Goal: Transaction & Acquisition: Obtain resource

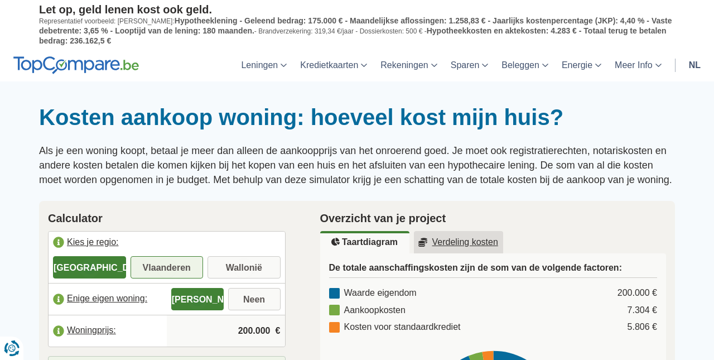
click at [170, 263] on label "Vlaanderen" at bounding box center [167, 267] width 73 height 22
click at [170, 263] on input "Vlaanderen" at bounding box center [167, 268] width 73 height 20
radio input "true"
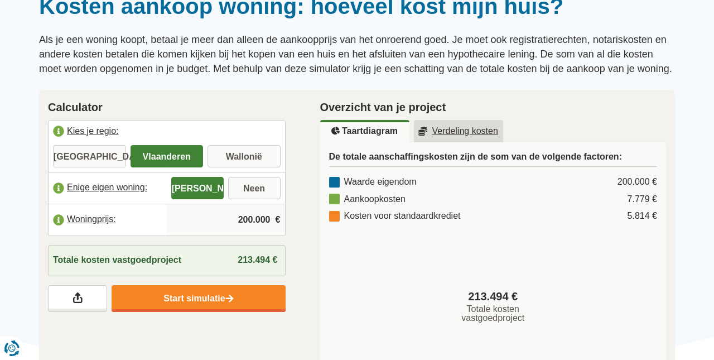
scroll to position [113, 0]
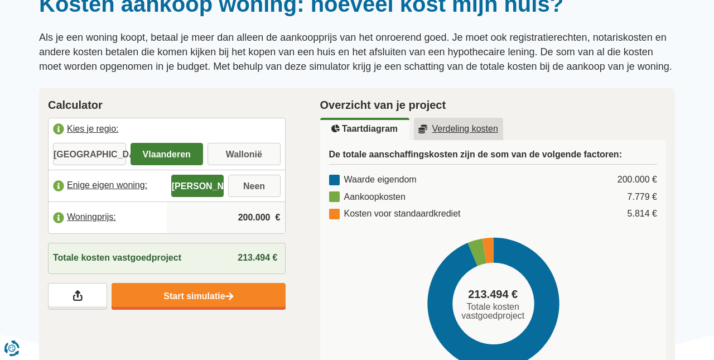
click at [222, 209] on input "200.000" at bounding box center [225, 218] width 109 height 30
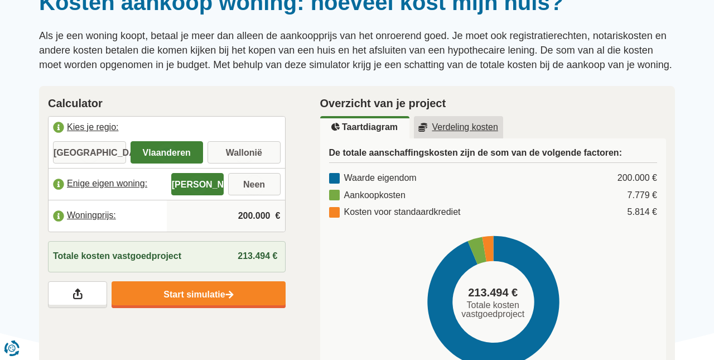
click at [242, 207] on input "200.000" at bounding box center [225, 216] width 109 height 30
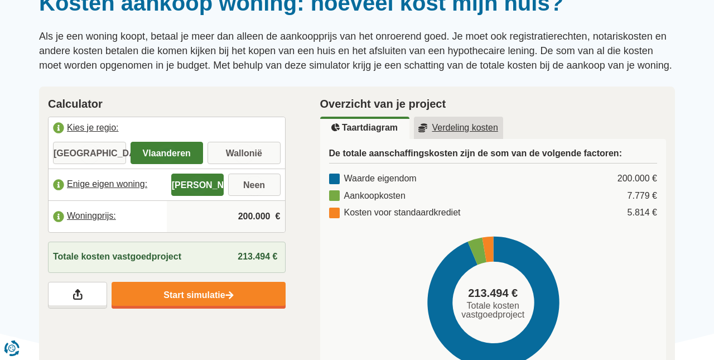
click at [247, 208] on input "200.000" at bounding box center [225, 216] width 109 height 30
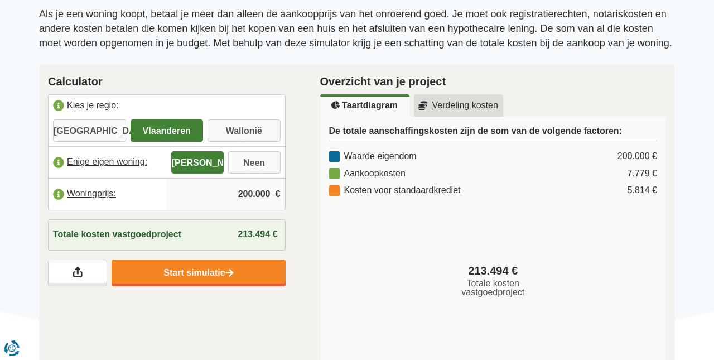
scroll to position [147, 0]
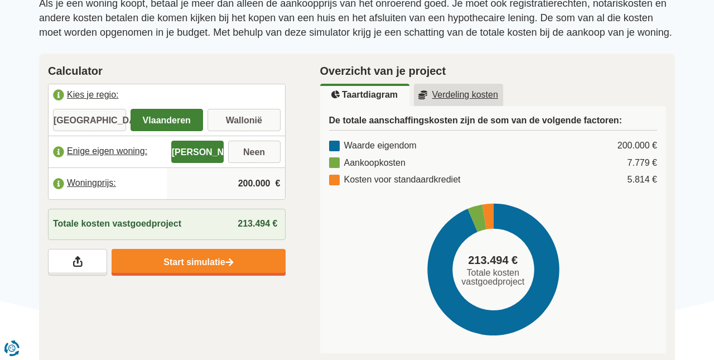
click at [93, 180] on label "Woningprijs:" at bounding box center [108, 183] width 118 height 25
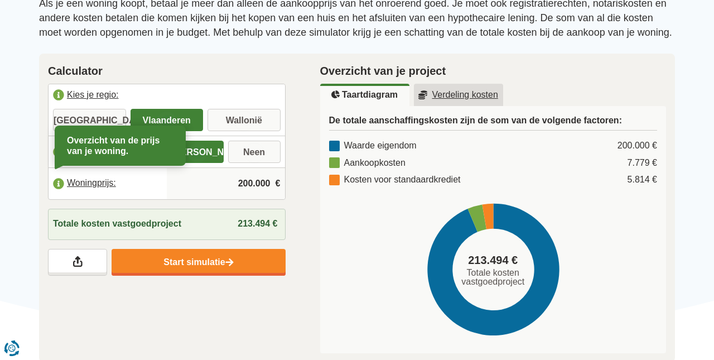
click at [97, 143] on div "Overzicht van de prijs van je woning." at bounding box center [120, 145] width 122 height 31
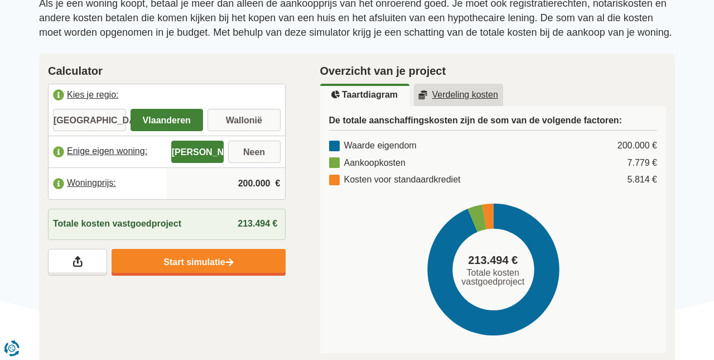
click at [267, 182] on input "200.000" at bounding box center [225, 184] width 109 height 30
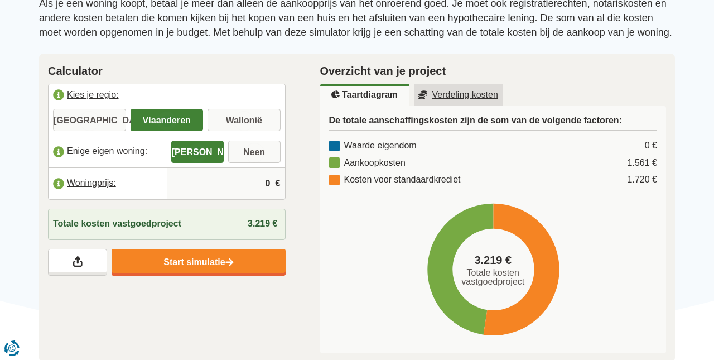
click at [270, 175] on input "0" at bounding box center [225, 184] width 109 height 30
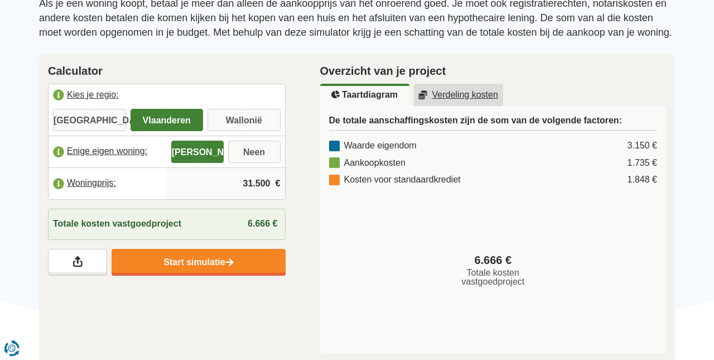
type input "315.000"
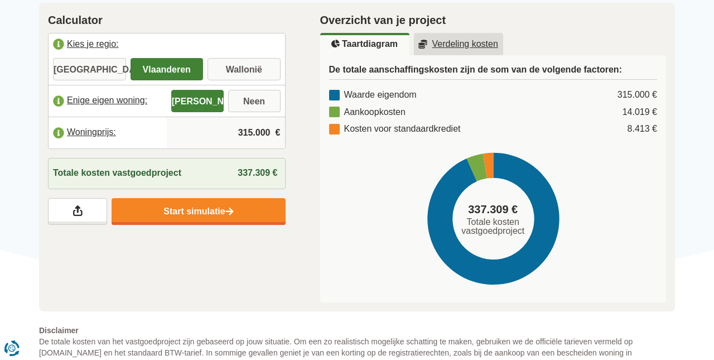
scroll to position [202, 0]
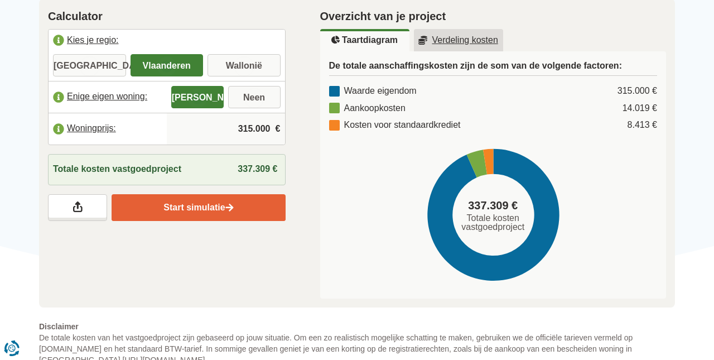
click at [189, 199] on link "Start simulatie" at bounding box center [199, 207] width 174 height 27
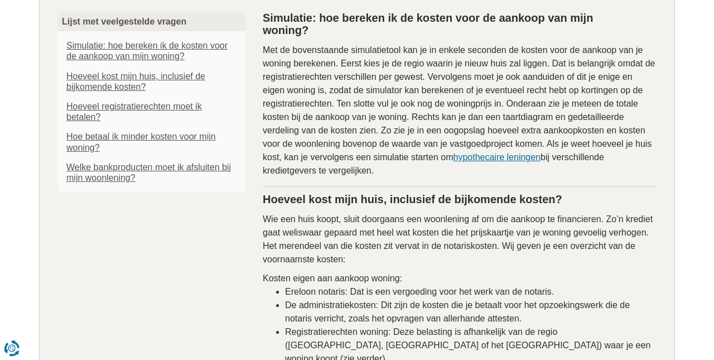
scroll to position [687, 0]
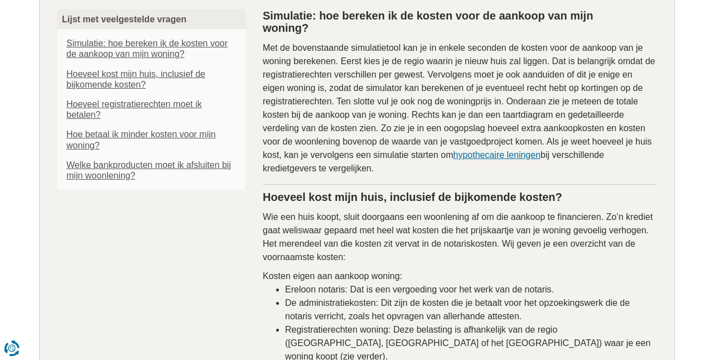
click at [116, 129] on link "Hoe betaal ik minder kosten voor mijn woning?" at bounding box center [151, 139] width 171 height 21
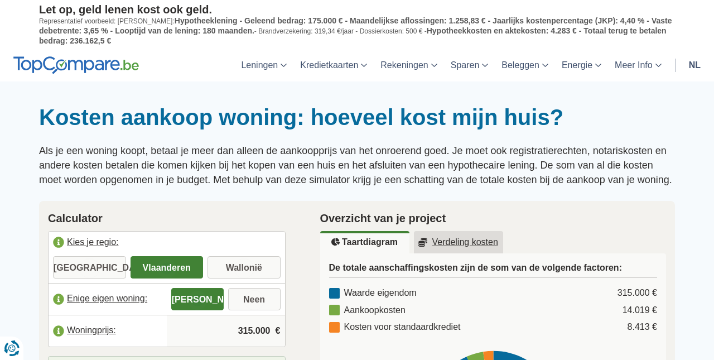
scroll to position [0, 0]
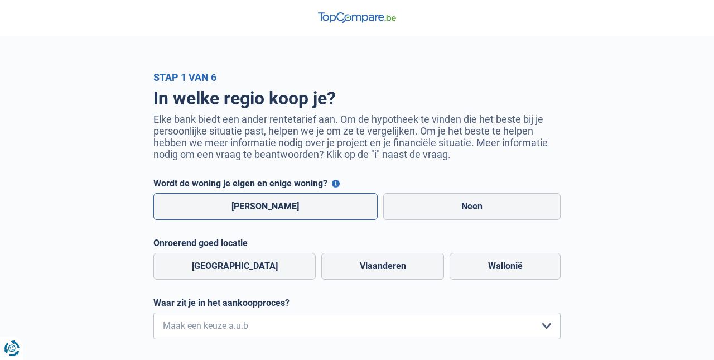
click at [252, 205] on label "[PERSON_NAME]" at bounding box center [265, 206] width 224 height 27
click at [252, 205] on input "[PERSON_NAME]" at bounding box center [265, 206] width 224 height 27
radio input "true"
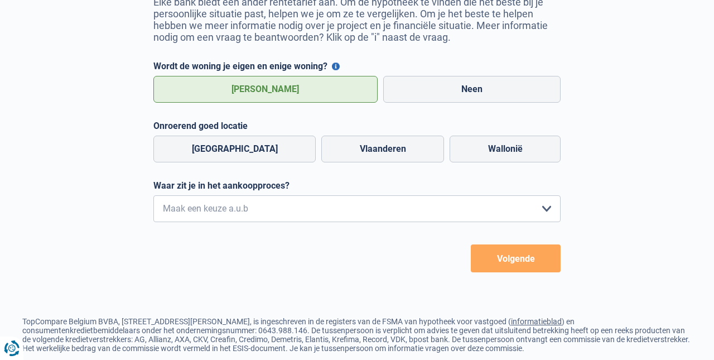
scroll to position [118, 0]
click at [364, 147] on label "Vlaanderen" at bounding box center [382, 148] width 123 height 27
click at [364, 147] on input "Vlaanderen" at bounding box center [382, 148] width 123 height 27
radio input "true"
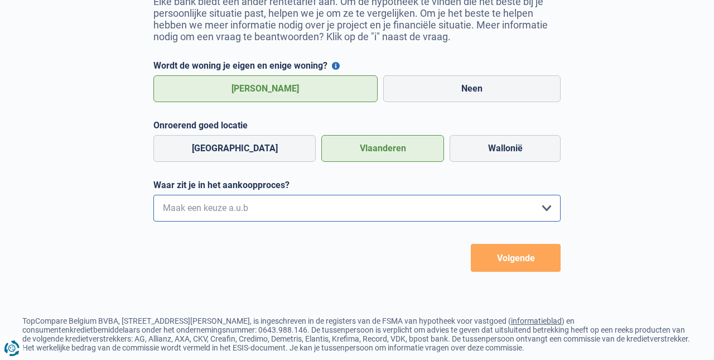
select select "1c"
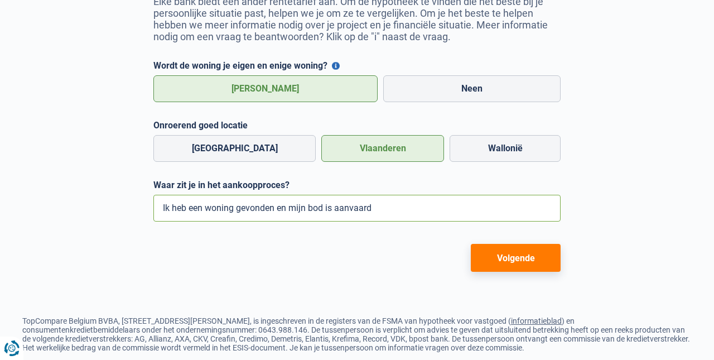
scroll to position [118, 0]
click at [513, 254] on button "Volgende" at bounding box center [516, 258] width 90 height 28
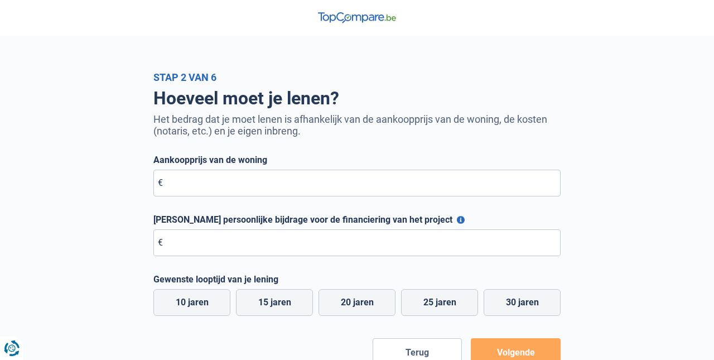
click at [193, 167] on div "Aankoopprijs van de woning € Alle velden zijn verplicht. Geef alstublieft een l…" at bounding box center [356, 176] width 407 height 42
click at [172, 183] on input "Aankoopprijs van de woning" at bounding box center [356, 183] width 407 height 27
type input "315.000"
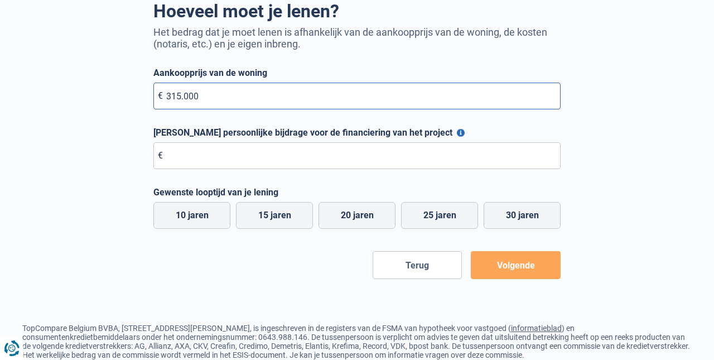
scroll to position [88, 0]
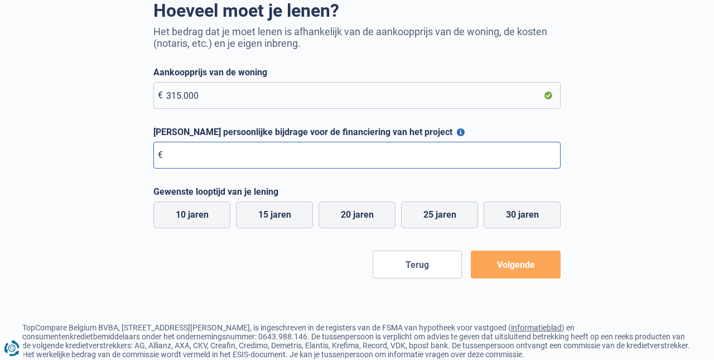
click at [169, 149] on input "Maximale persoonlijke bijdrage voor de financiering van het project" at bounding box center [356, 155] width 407 height 27
type input "315.000"
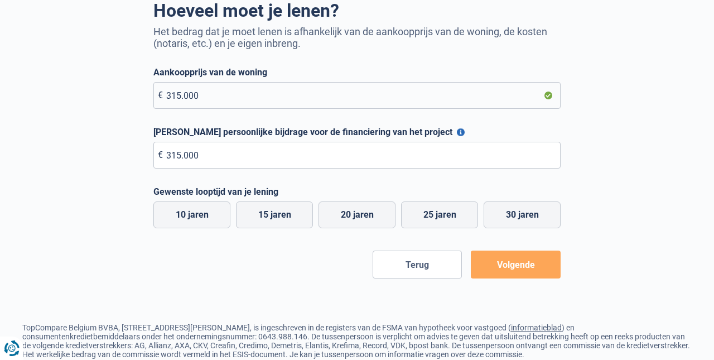
click at [517, 268] on button "Volgende" at bounding box center [516, 265] width 90 height 28
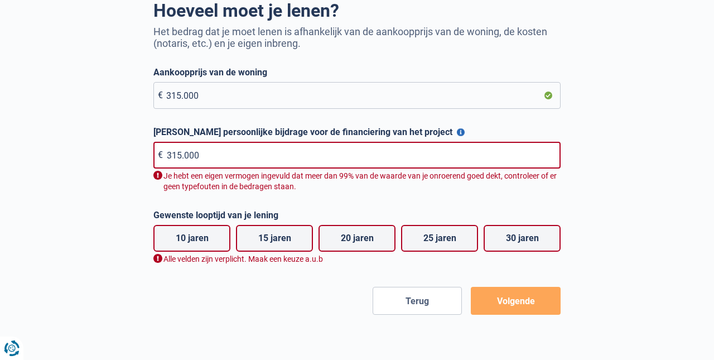
scroll to position [176, 0]
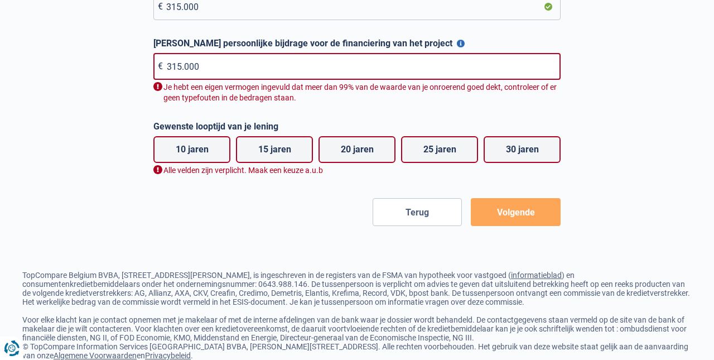
click at [515, 214] on button "Volgende" at bounding box center [516, 212] width 90 height 28
click at [516, 214] on button "Volgende" at bounding box center [516, 212] width 90 height 28
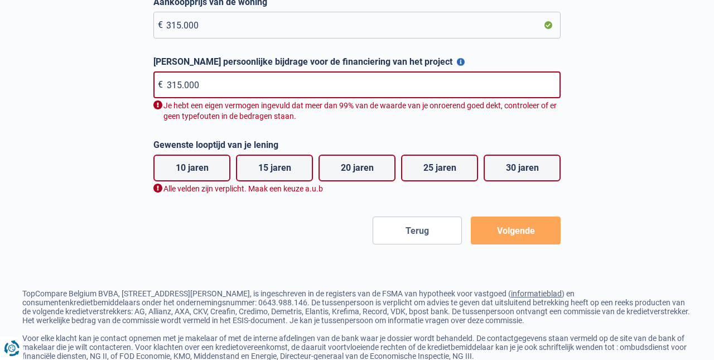
scroll to position [157, 0]
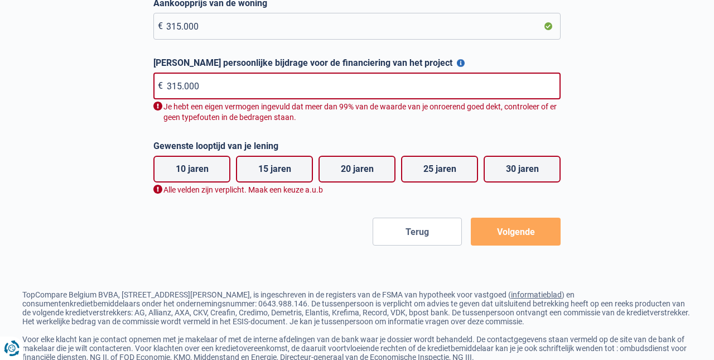
click at [160, 108] on div "Je hebt een eigen vermogen ingevuld dat meer dan 99% van de waarde van je onroe…" at bounding box center [356, 112] width 407 height 21
click at [158, 107] on div "Je hebt een eigen vermogen ingevuld dat meer dan 99% van de waarde van je onroe…" at bounding box center [356, 112] width 407 height 21
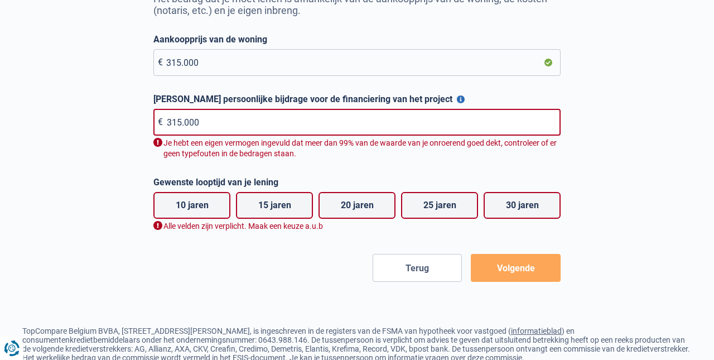
scroll to position [123, 0]
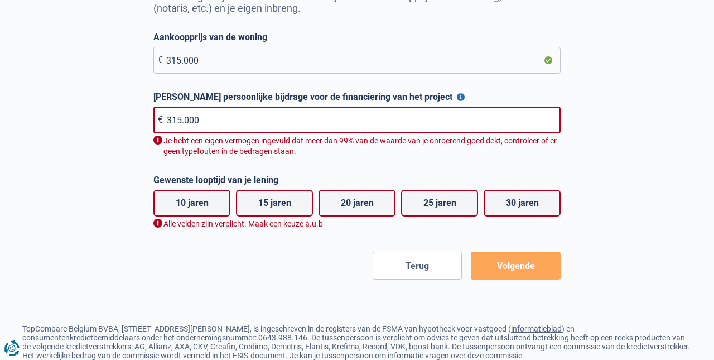
click at [457, 96] on button "Maximale persoonlijke bijdrage voor de financiering van het project" at bounding box center [461, 97] width 8 height 8
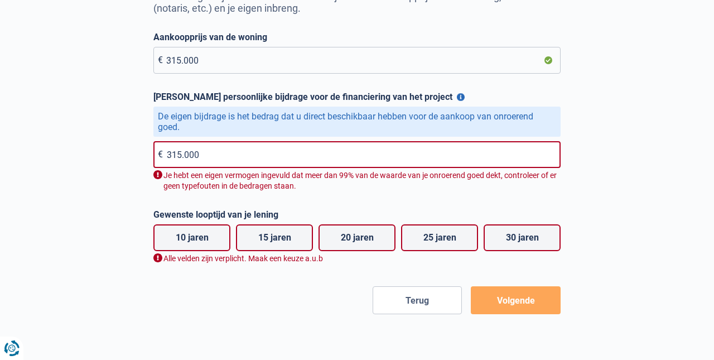
scroll to position [122, 0]
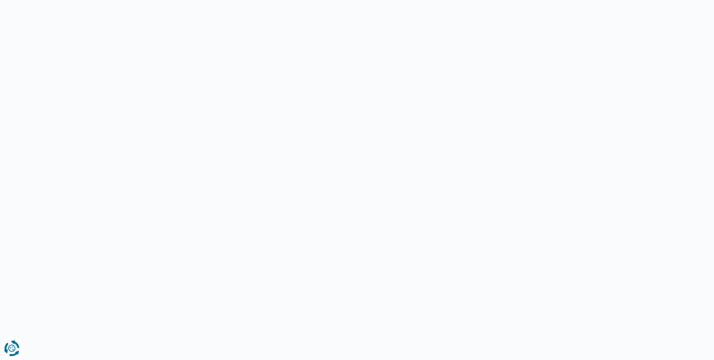
select select "1c"
